Goal: Task Accomplishment & Management: Manage account settings

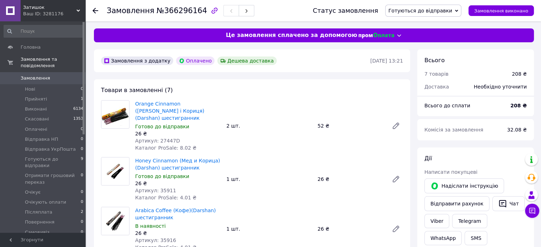
click at [265, 125] on div "2 шт." at bounding box center [268, 126] width 91 height 10
click at [36, 96] on span "Прийняті" at bounding box center [36, 99] width 22 height 6
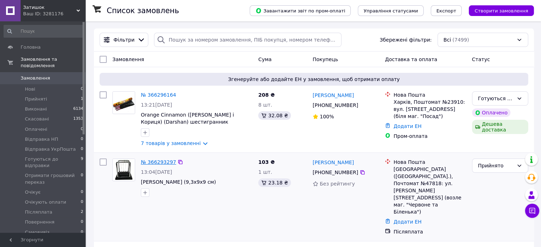
click at [161, 163] on link "№ 366293297" at bounding box center [158, 162] width 35 height 6
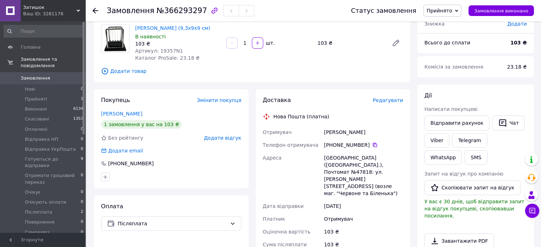
scroll to position [71, 0]
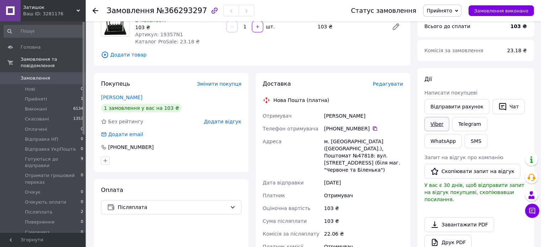
click at [436, 123] on link "Viber" at bounding box center [436, 124] width 25 height 14
click at [468, 123] on link "Telegram" at bounding box center [469, 124] width 35 height 14
click at [445, 9] on span "Прийнято" at bounding box center [440, 11] width 26 height 6
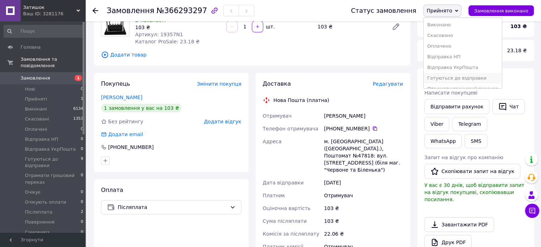
click at [457, 78] on li "Готуються до відправки" at bounding box center [463, 78] width 78 height 11
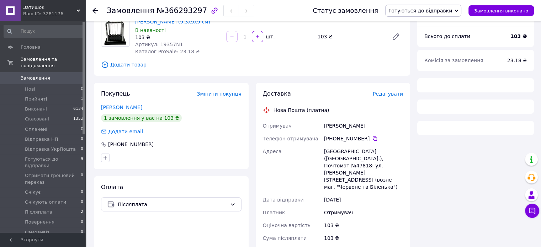
scroll to position [71, 0]
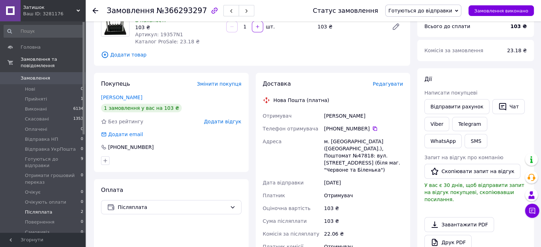
click at [44, 209] on span "Післяплата" at bounding box center [38, 212] width 27 height 6
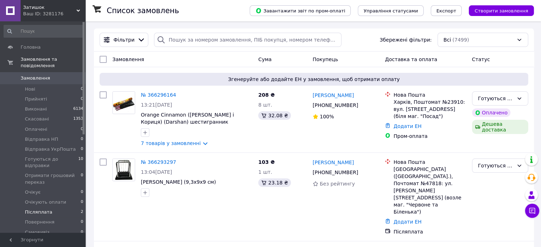
click at [43, 209] on span "Післяплата" at bounding box center [38, 212] width 27 height 6
